Goal: Information Seeking & Learning: Find specific page/section

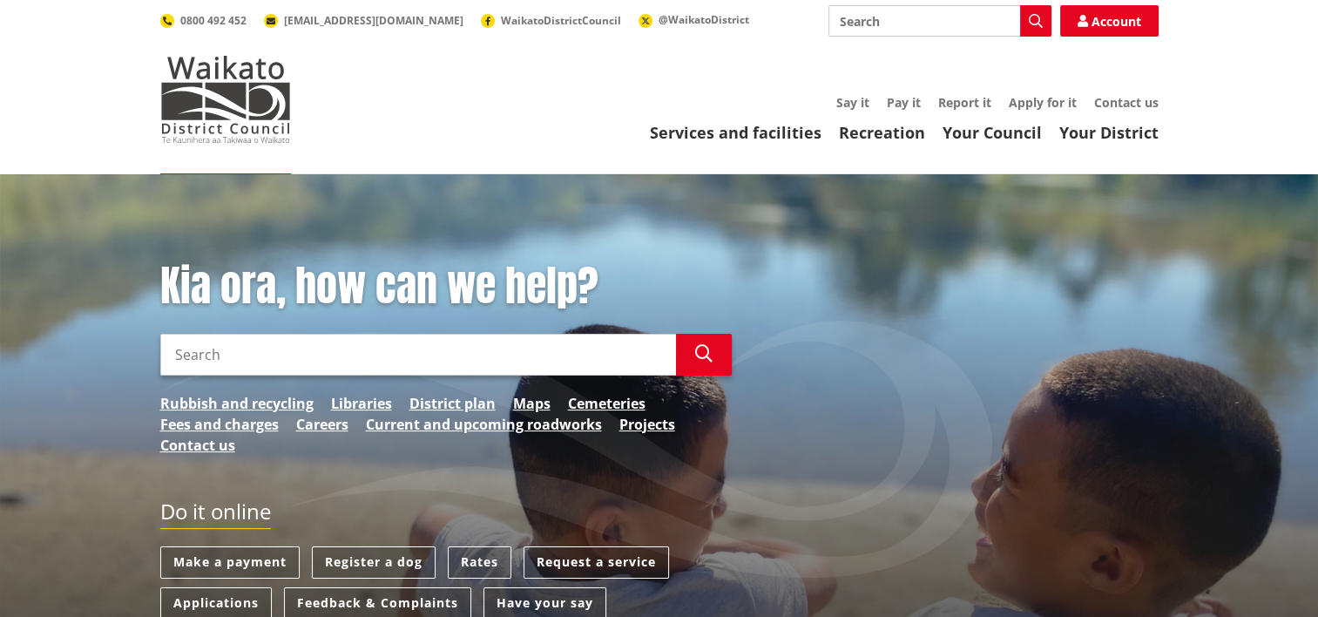
click at [401, 363] on input "Search" at bounding box center [418, 355] width 516 height 42
type input ";"
type input "land owner"
click at [698, 352] on icon "button" at bounding box center [703, 353] width 17 height 17
click at [718, 356] on button "Search" at bounding box center [704, 355] width 56 height 42
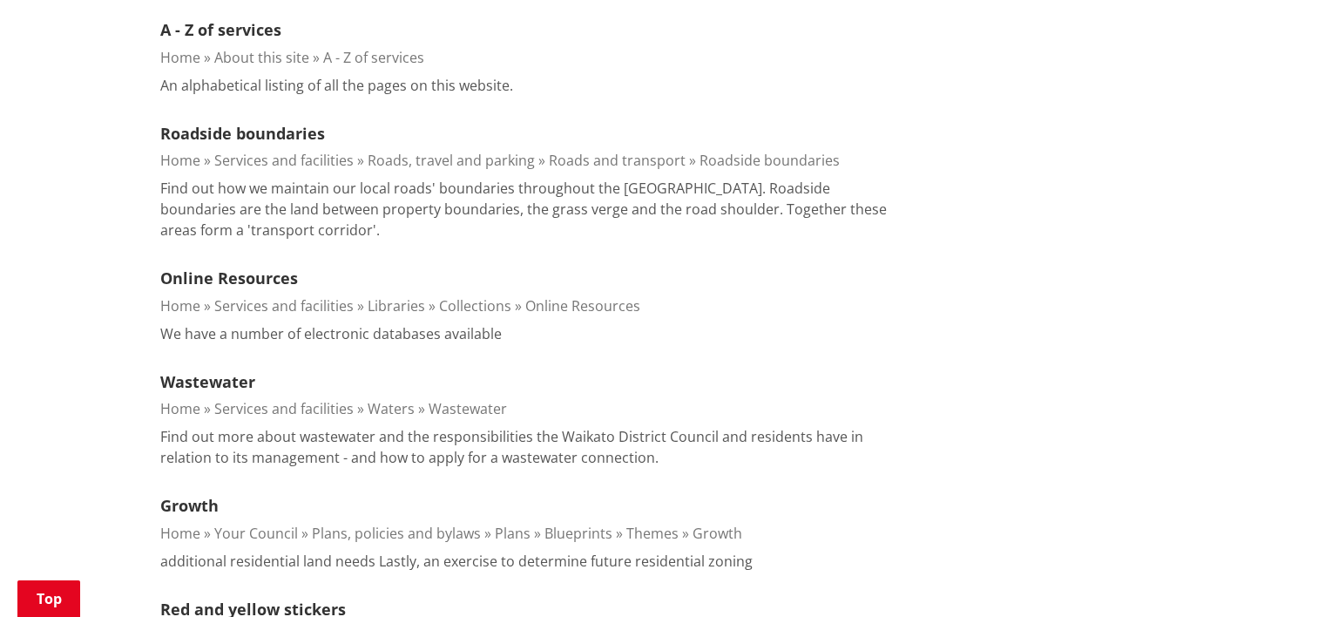
scroll to position [2353, 0]
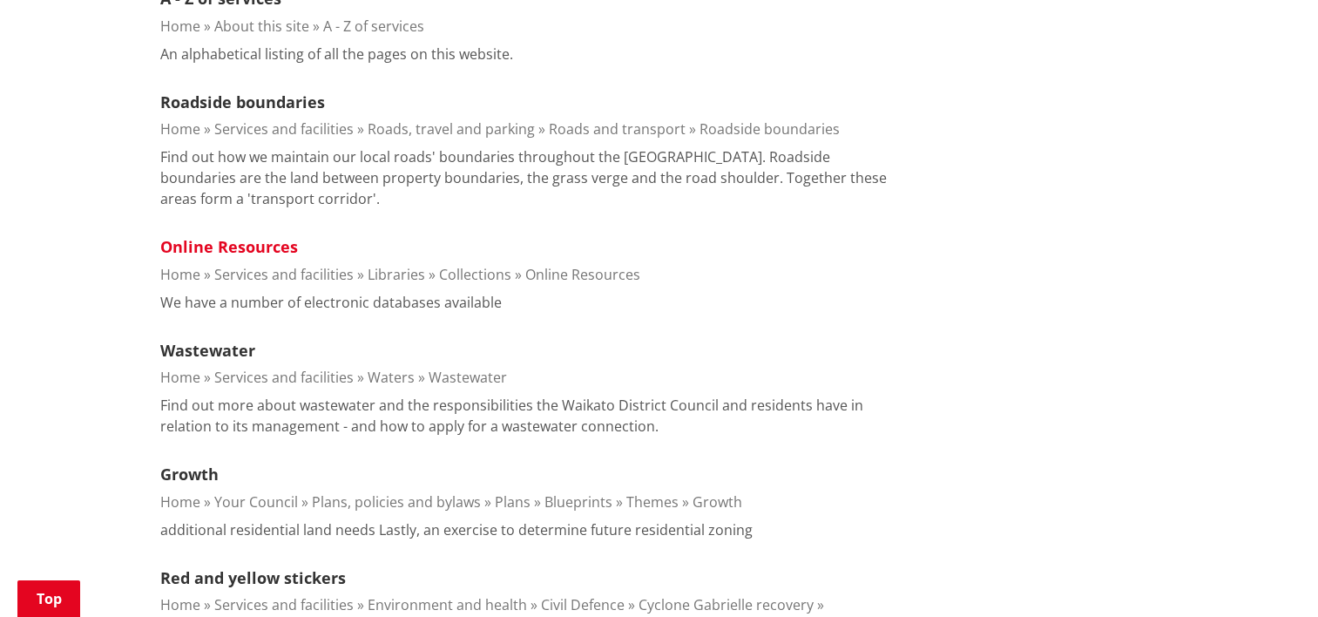
click at [234, 236] on link "Online Resources" at bounding box center [229, 246] width 138 height 21
